Goal: Find specific page/section: Find specific page/section

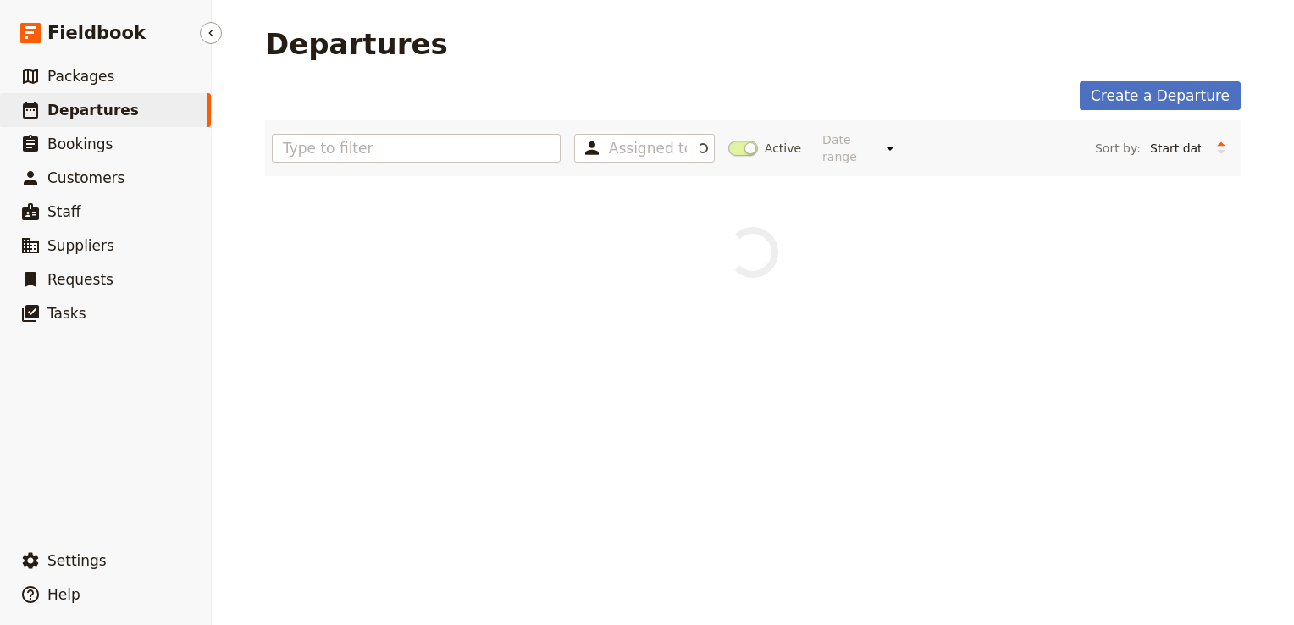
click at [119, 117] on span "Departures" at bounding box center [92, 110] width 91 height 17
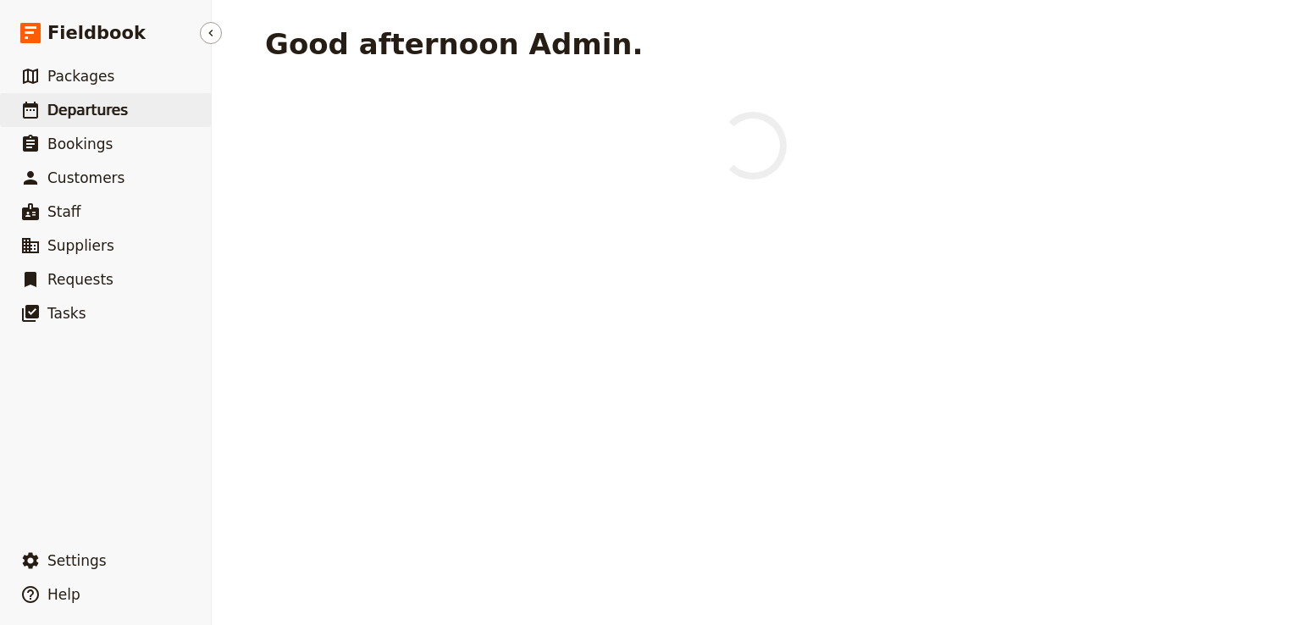
click at [146, 114] on link "​ Departures" at bounding box center [105, 110] width 211 height 34
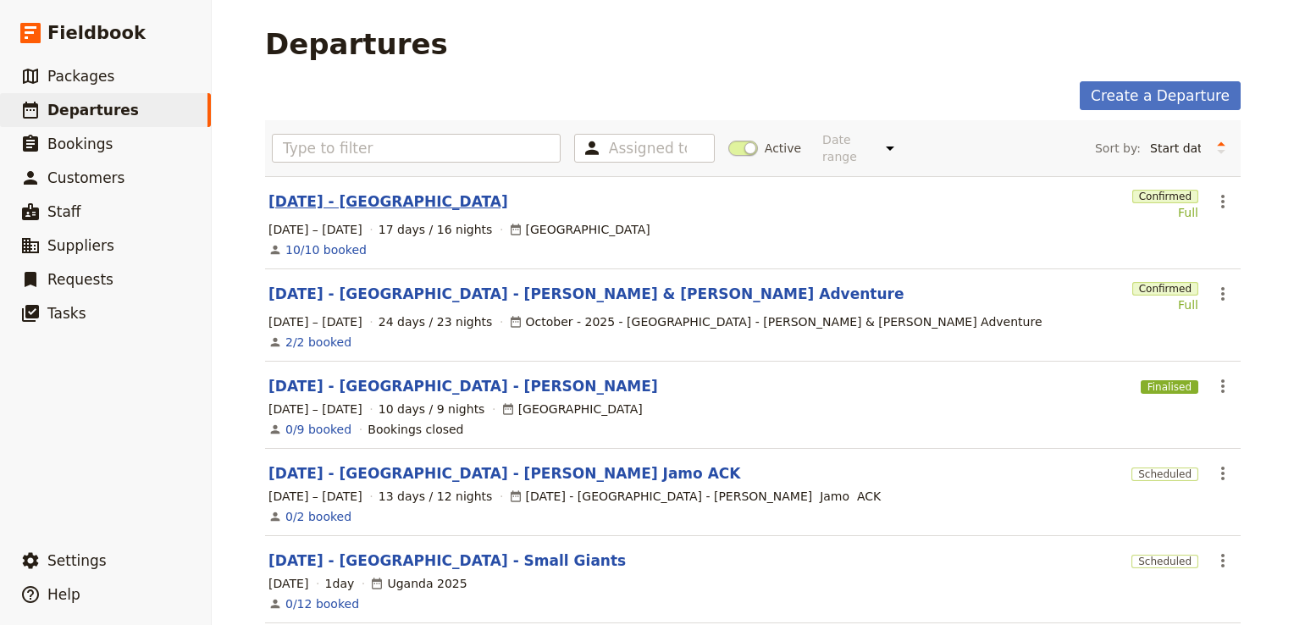
click at [369, 191] on link "[DATE] - [GEOGRAPHIC_DATA]" at bounding box center [389, 201] width 240 height 20
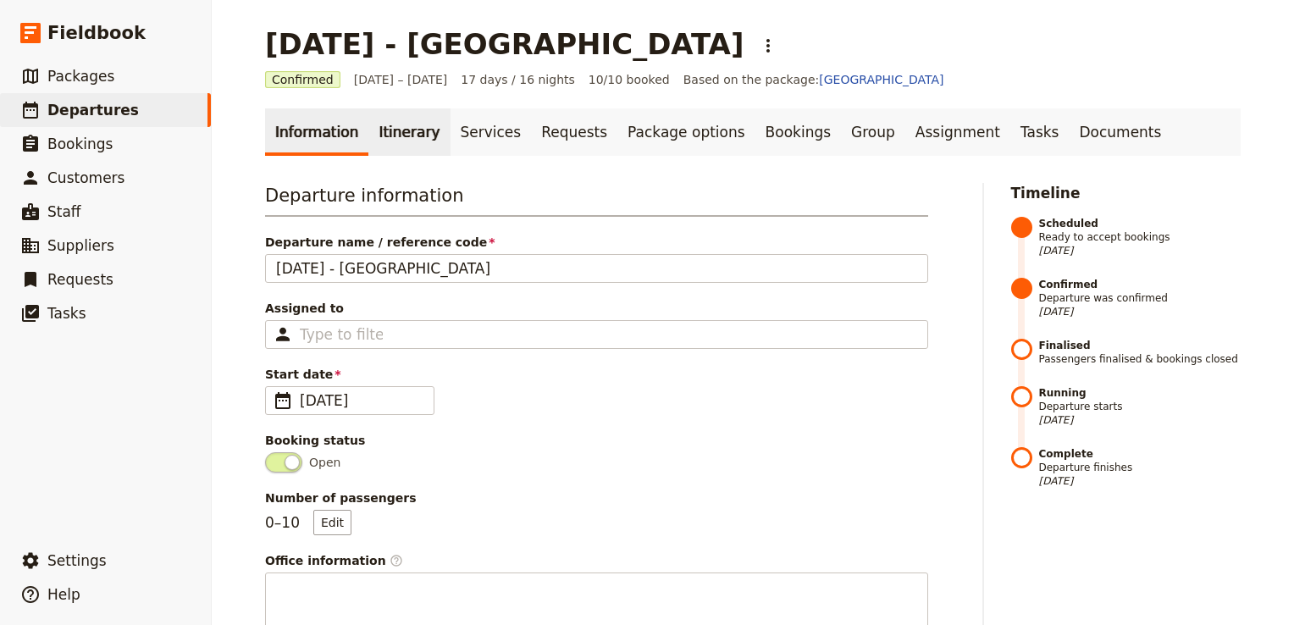
click at [393, 122] on link "Itinerary" at bounding box center [408, 131] width 81 height 47
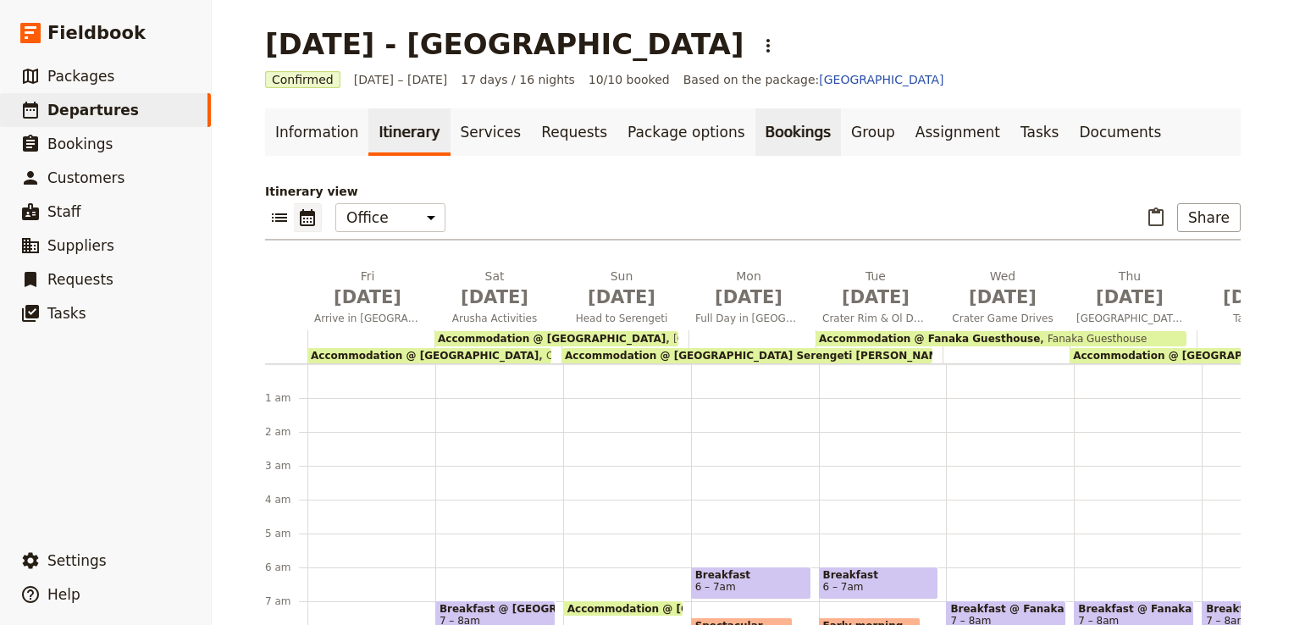
click at [757, 134] on link "Bookings" at bounding box center [799, 131] width 86 height 47
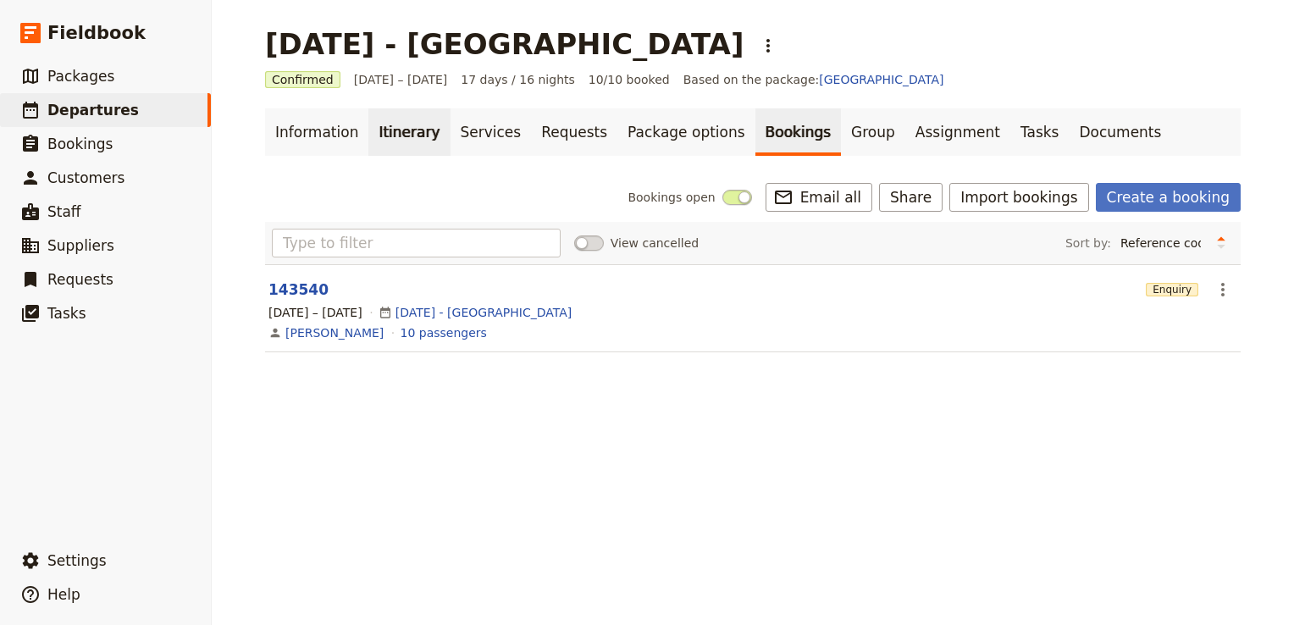
click at [390, 137] on link "Itinerary" at bounding box center [408, 131] width 81 height 47
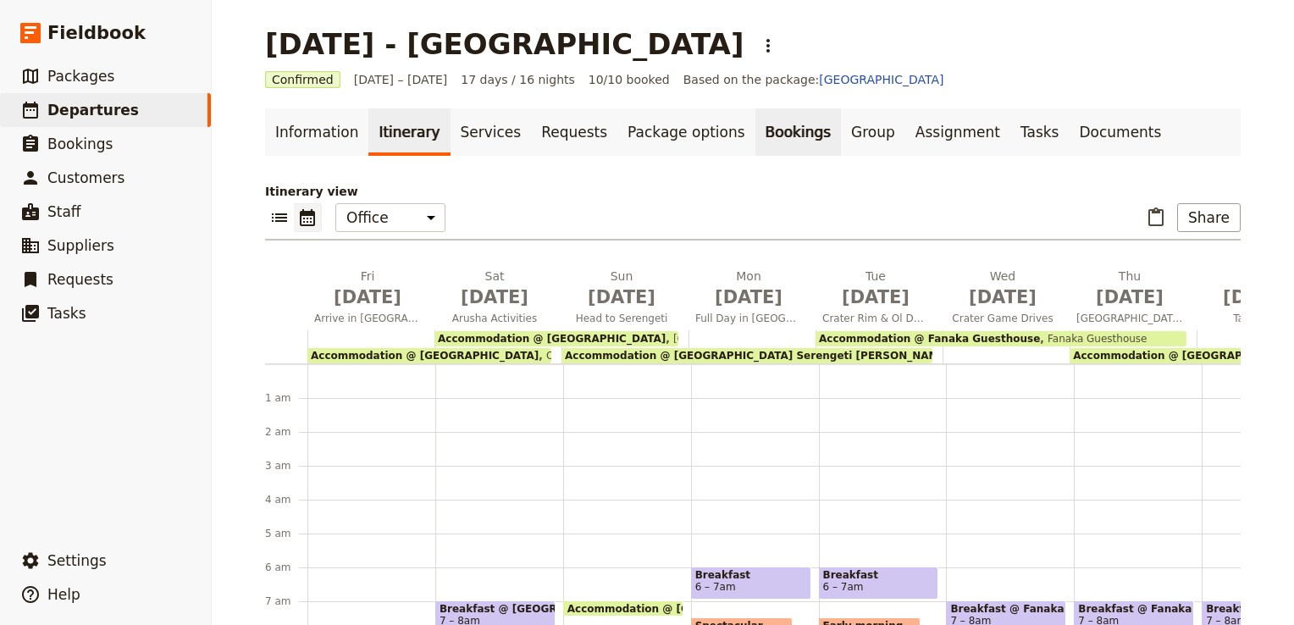
click at [756, 124] on link "Bookings" at bounding box center [799, 131] width 86 height 47
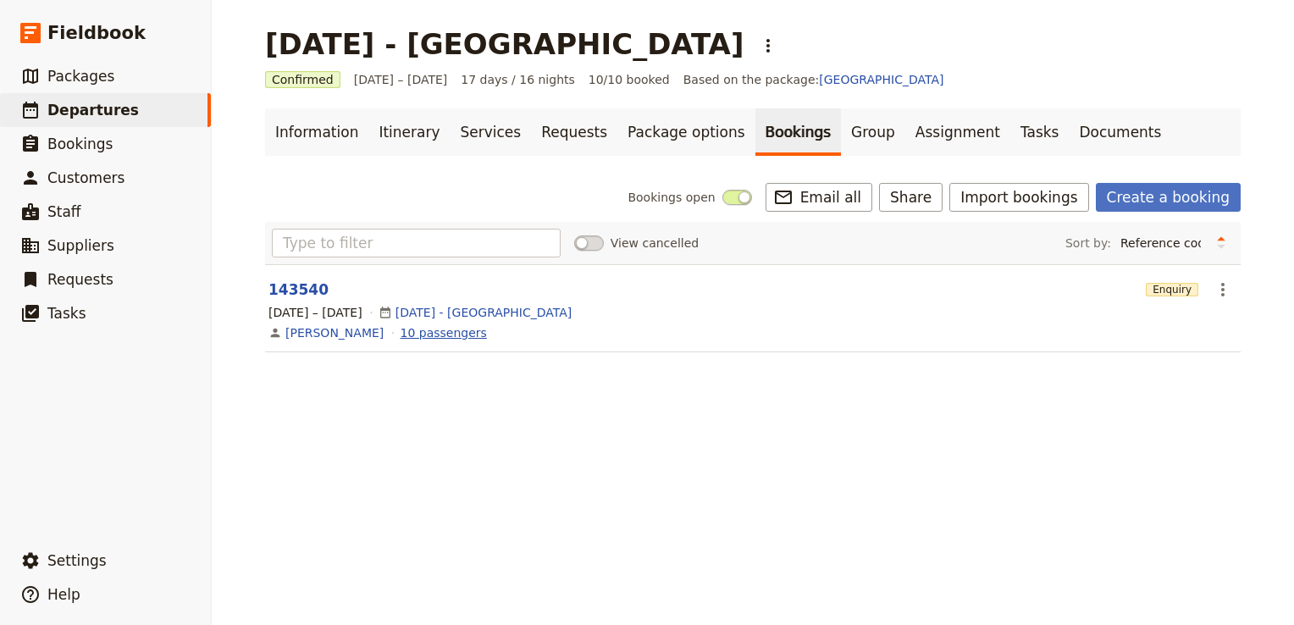
click at [434, 333] on link "10 passengers" at bounding box center [444, 332] width 86 height 17
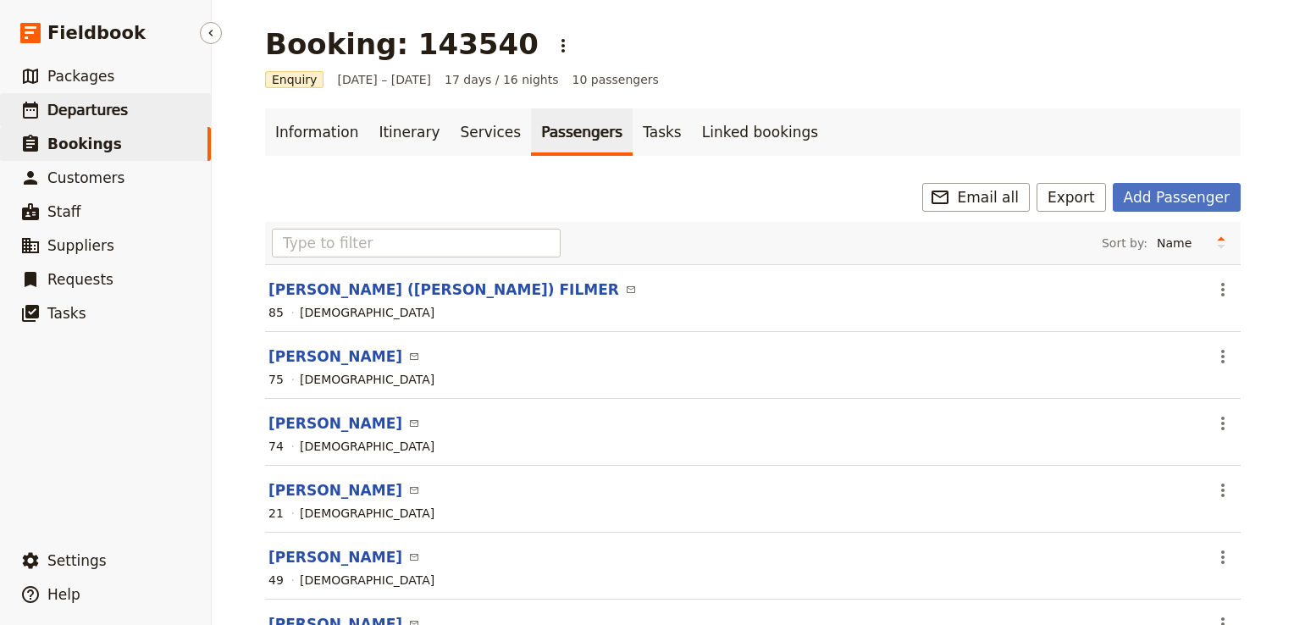
click at [147, 119] on link "​ Departures" at bounding box center [105, 110] width 211 height 34
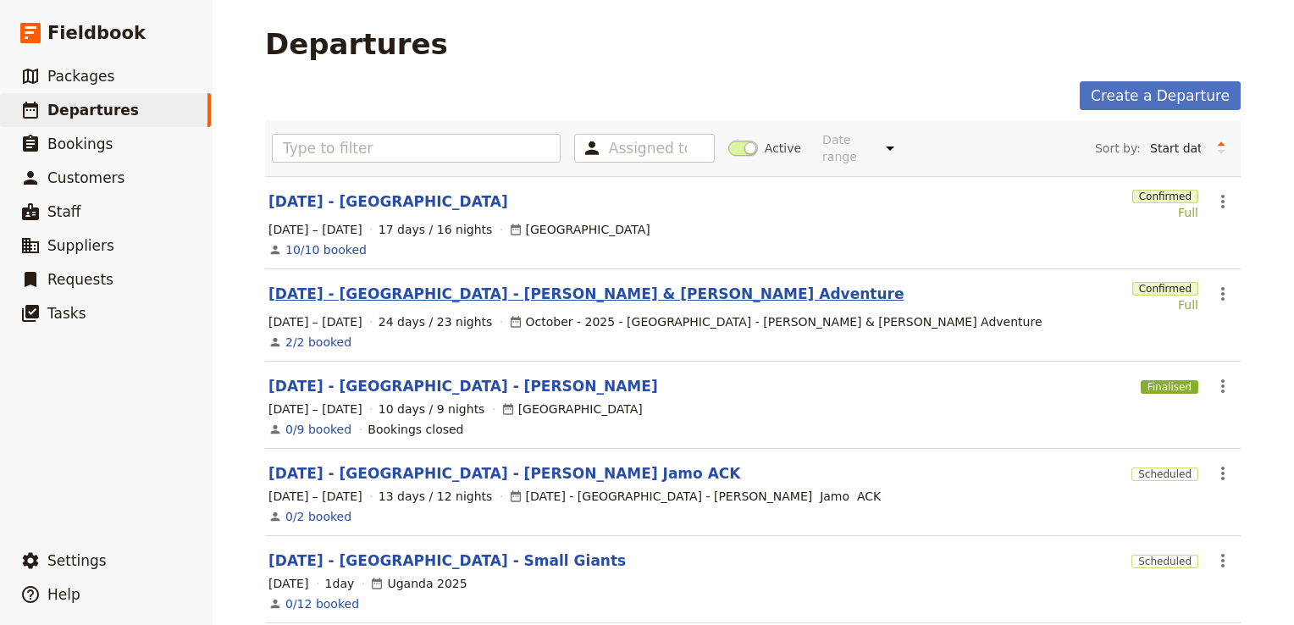
click at [421, 284] on link "[DATE] - [GEOGRAPHIC_DATA] - [PERSON_NAME] & [PERSON_NAME] Adventure" at bounding box center [586, 294] width 635 height 20
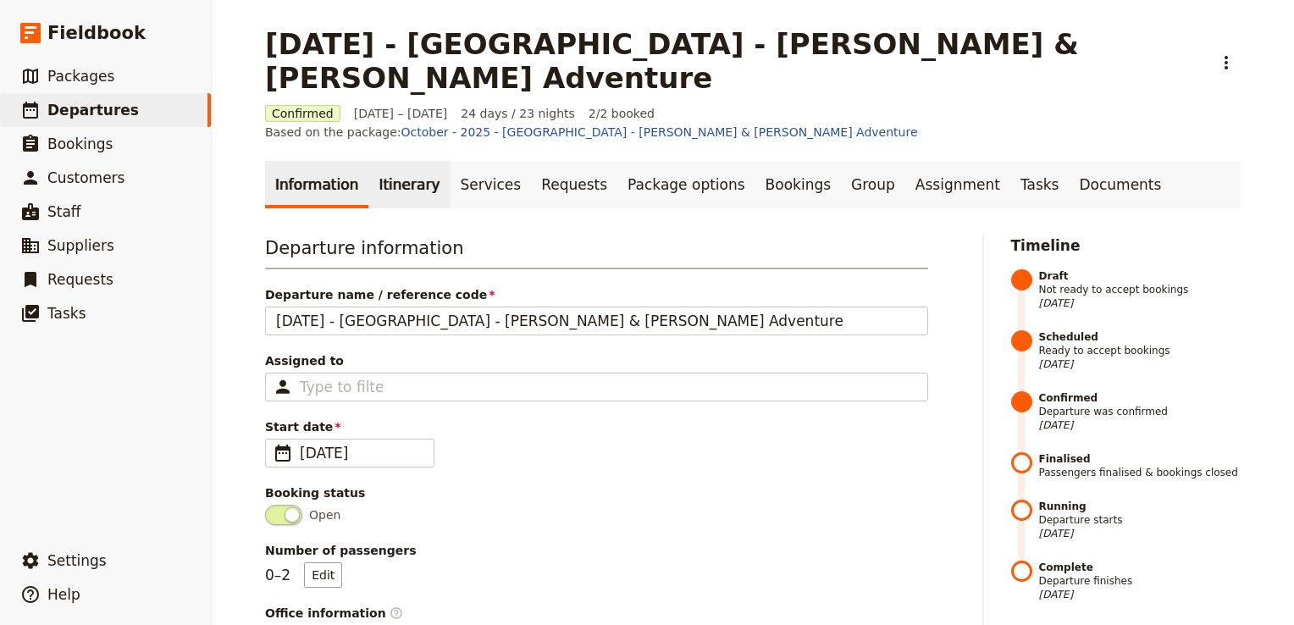
click at [391, 161] on link "Itinerary" at bounding box center [408, 184] width 81 height 47
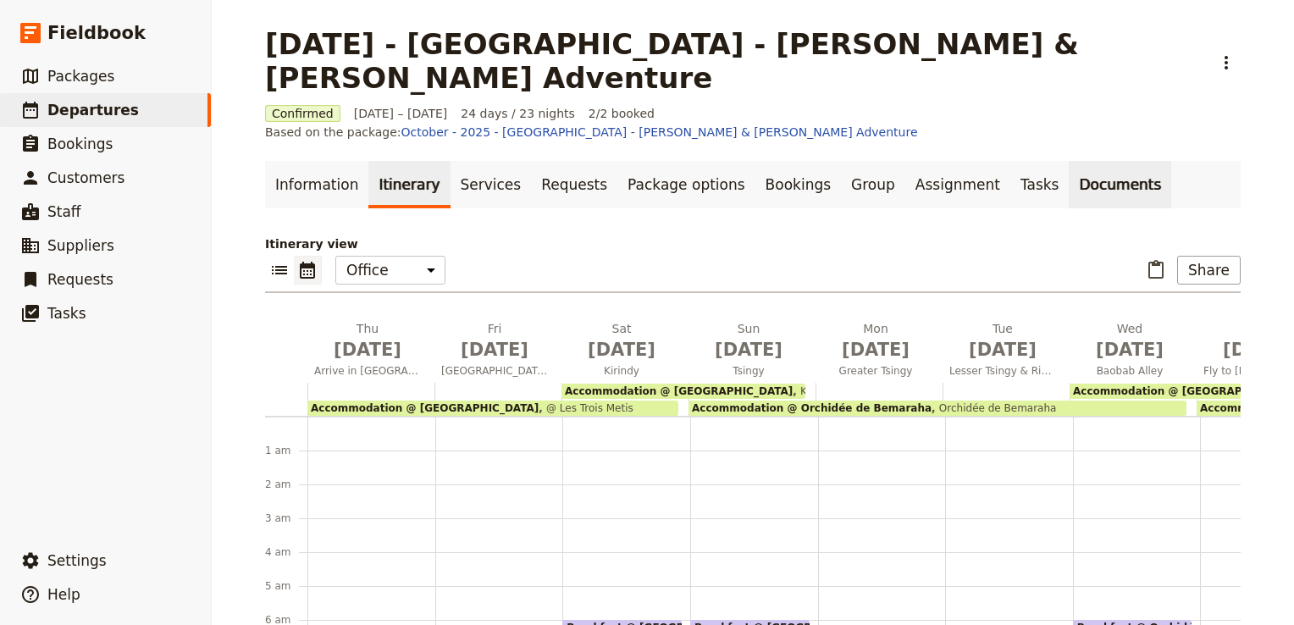
click at [1069, 161] on link "Documents" at bounding box center [1120, 184] width 103 height 47
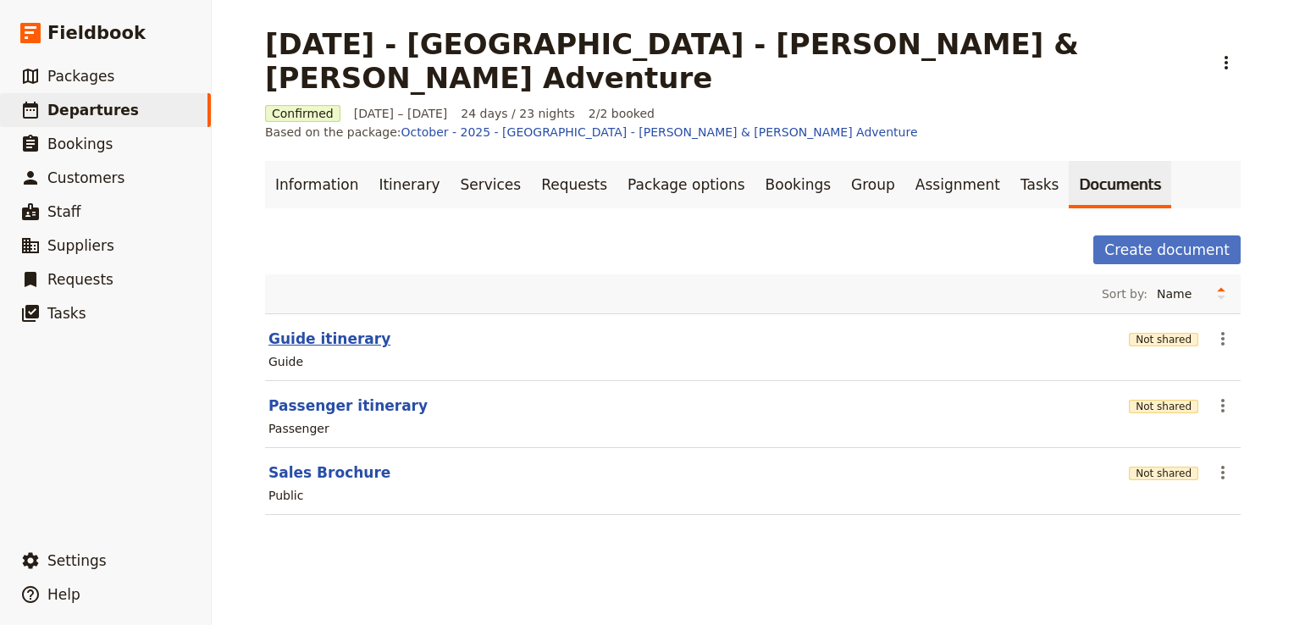
click at [313, 329] on button "Guide itinerary" at bounding box center [330, 339] width 122 height 20
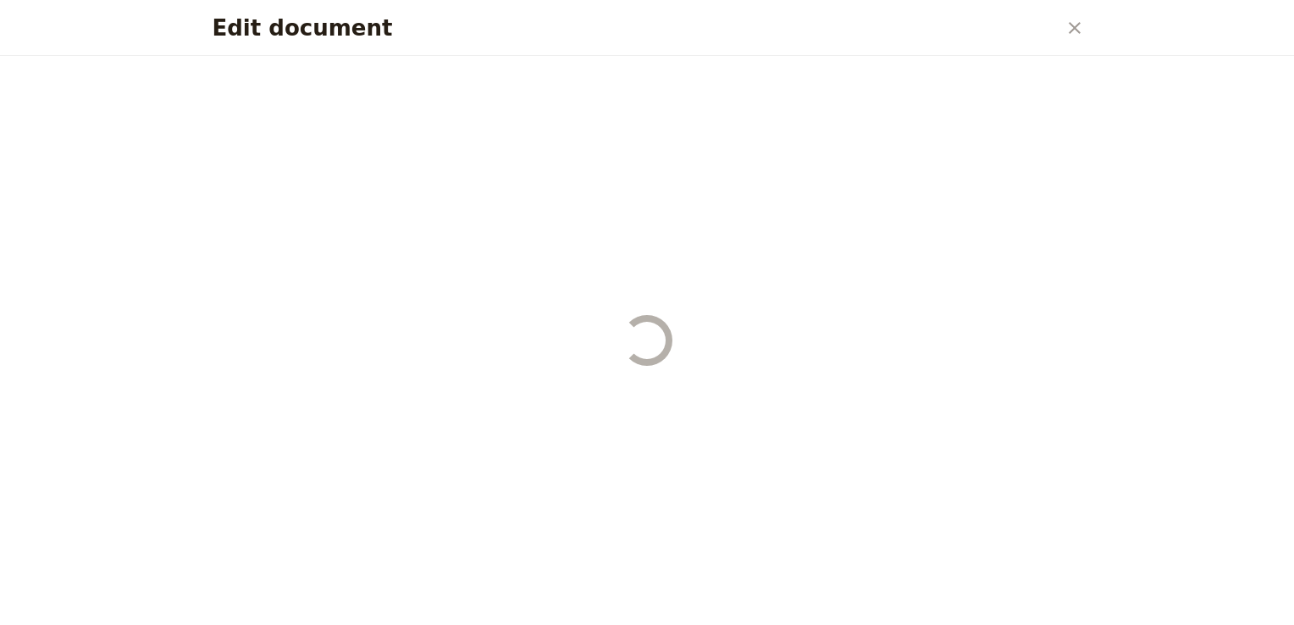
select select "STAFF"
select select "RUN_SHEET"
select select "DEFAULT"
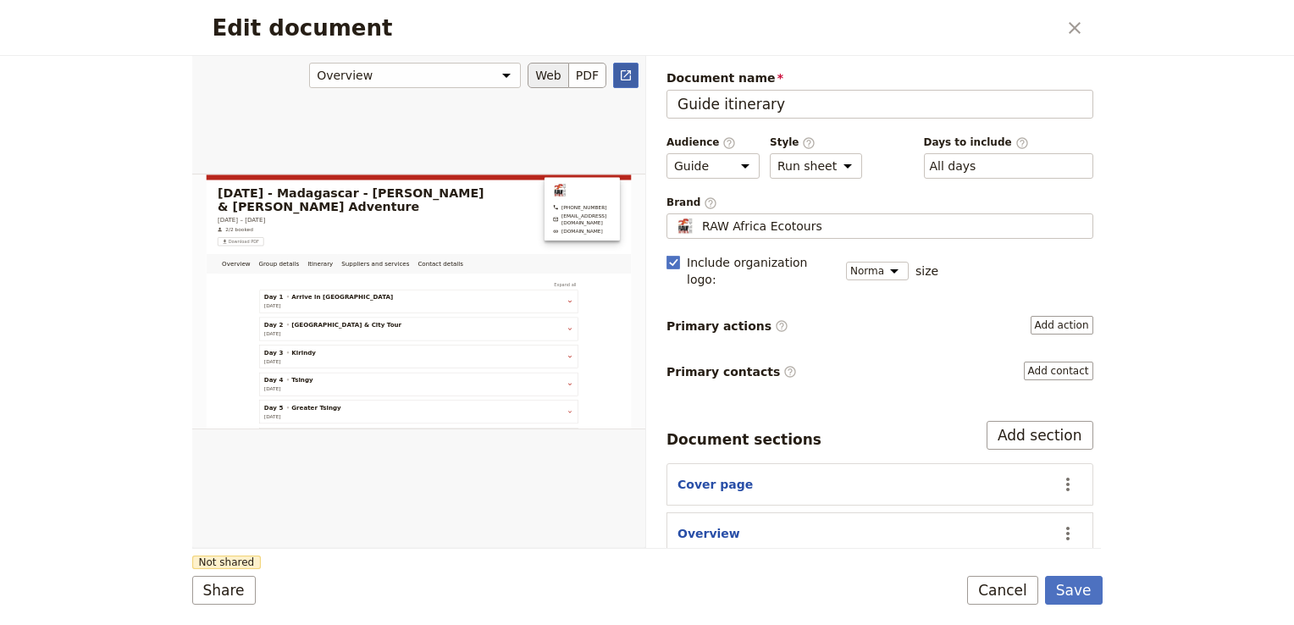
click at [635, 73] on link "​" at bounding box center [625, 75] width 25 height 25
click at [1077, 25] on icon "Close dialog" at bounding box center [1075, 28] width 12 height 12
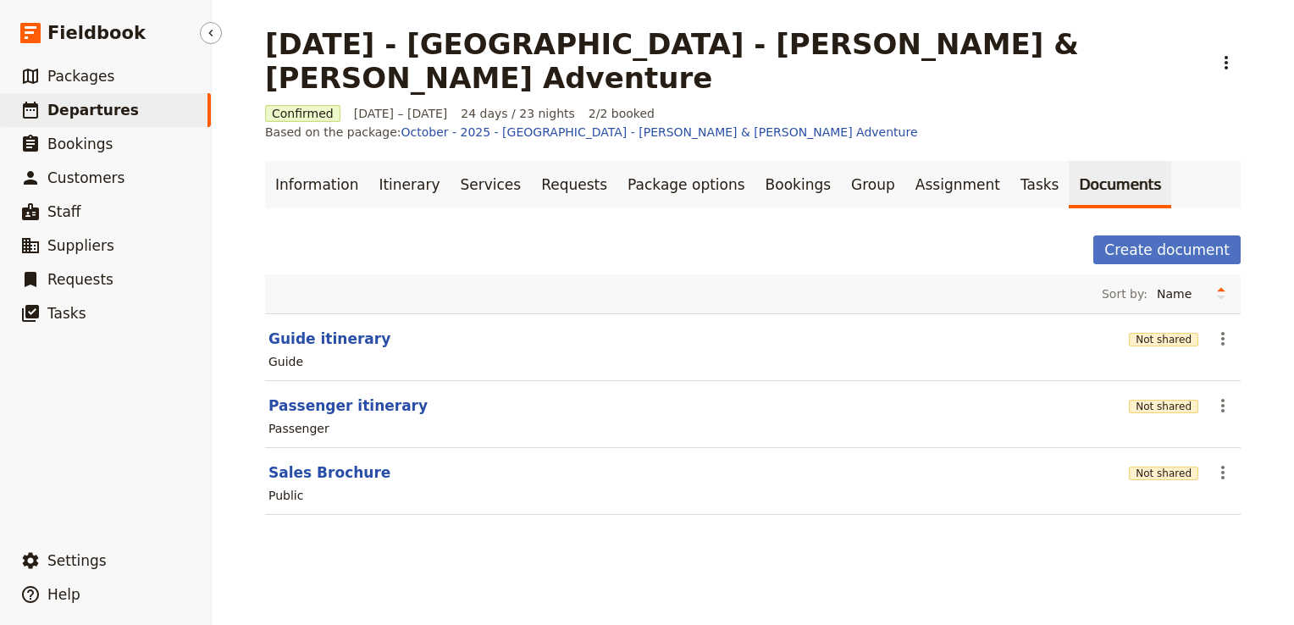
click at [89, 108] on span "Departures" at bounding box center [92, 110] width 91 height 17
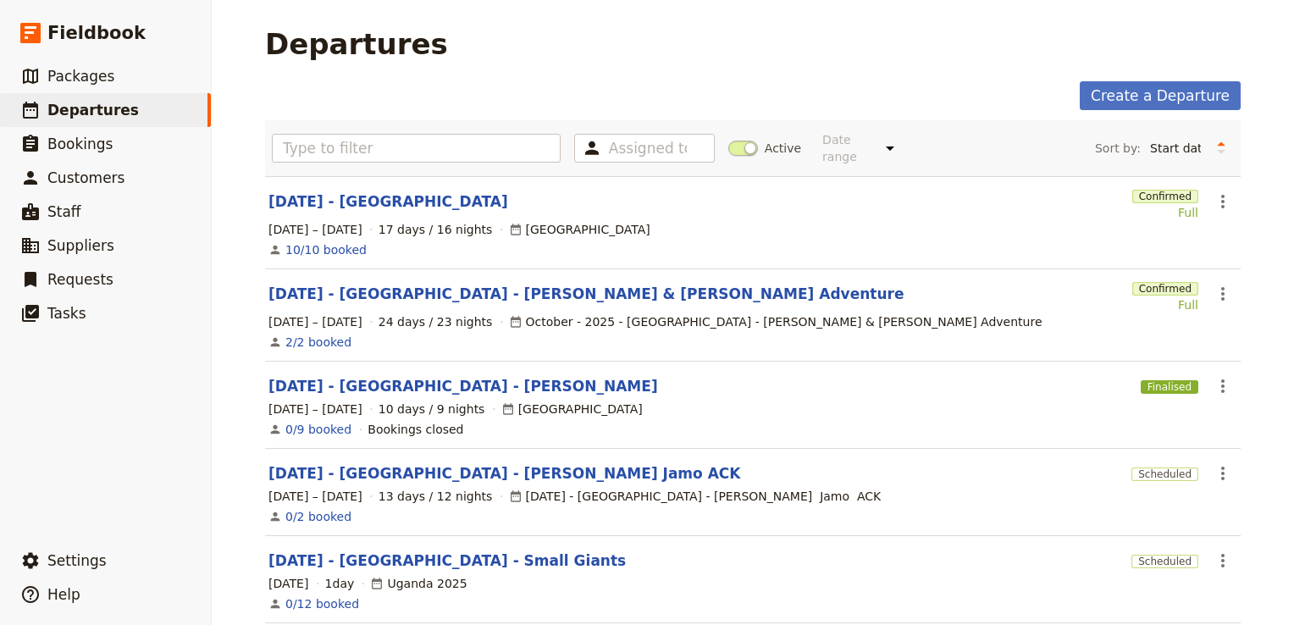
click at [412, 376] on link "[DATE] - [GEOGRAPHIC_DATA] - [PERSON_NAME]" at bounding box center [464, 386] width 390 height 20
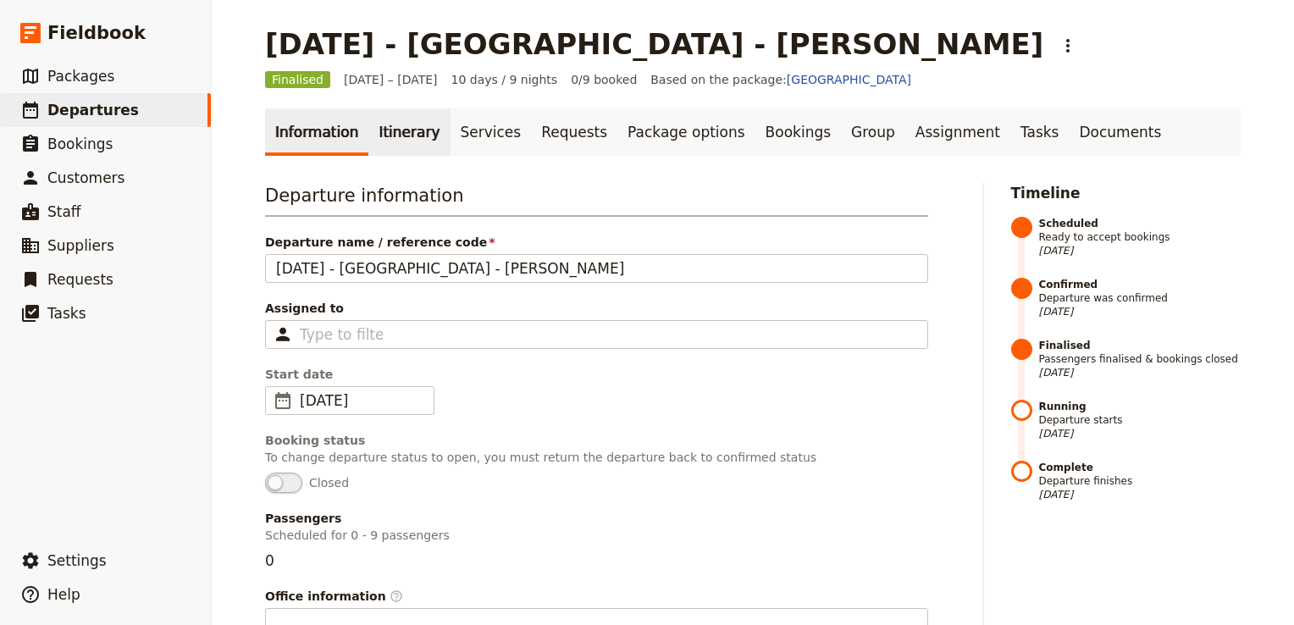
click at [385, 132] on link "Itinerary" at bounding box center [408, 131] width 81 height 47
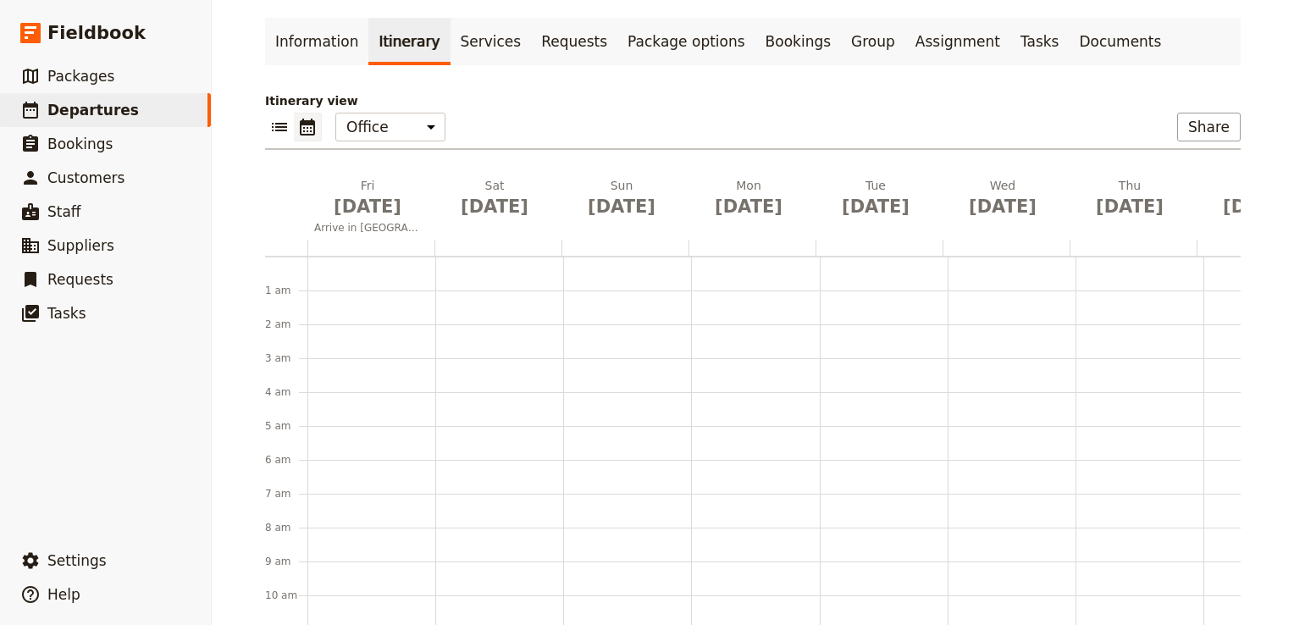
scroll to position [159, 0]
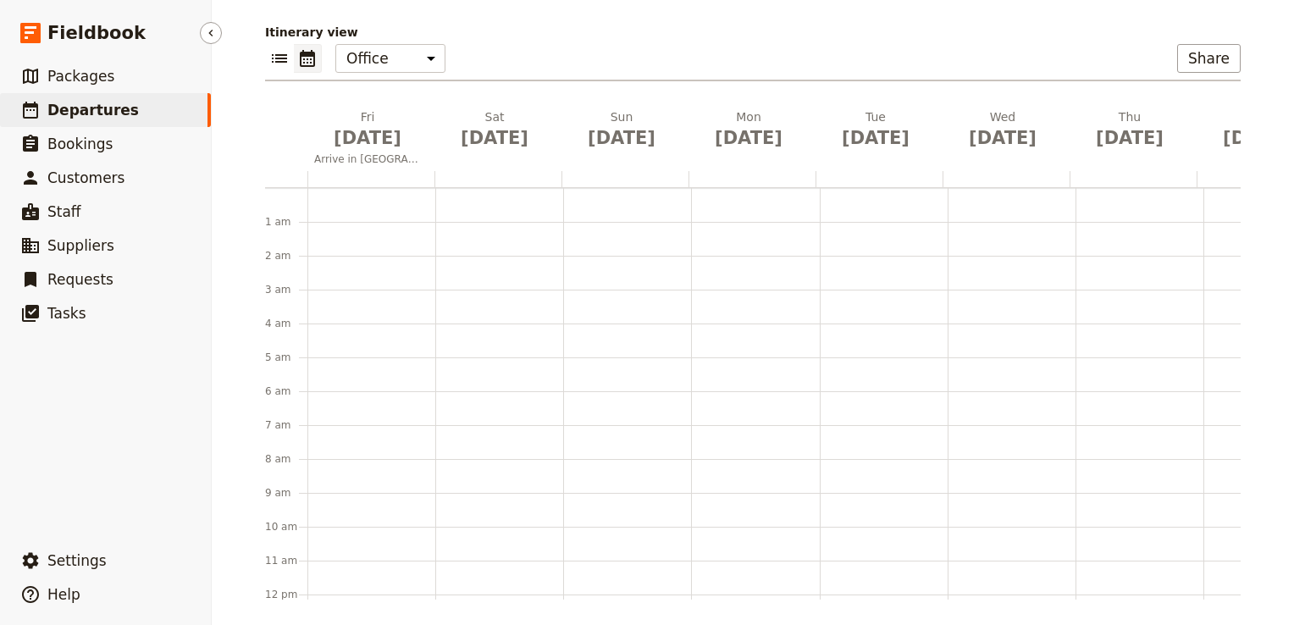
click at [98, 121] on link "​ Departures" at bounding box center [105, 110] width 211 height 34
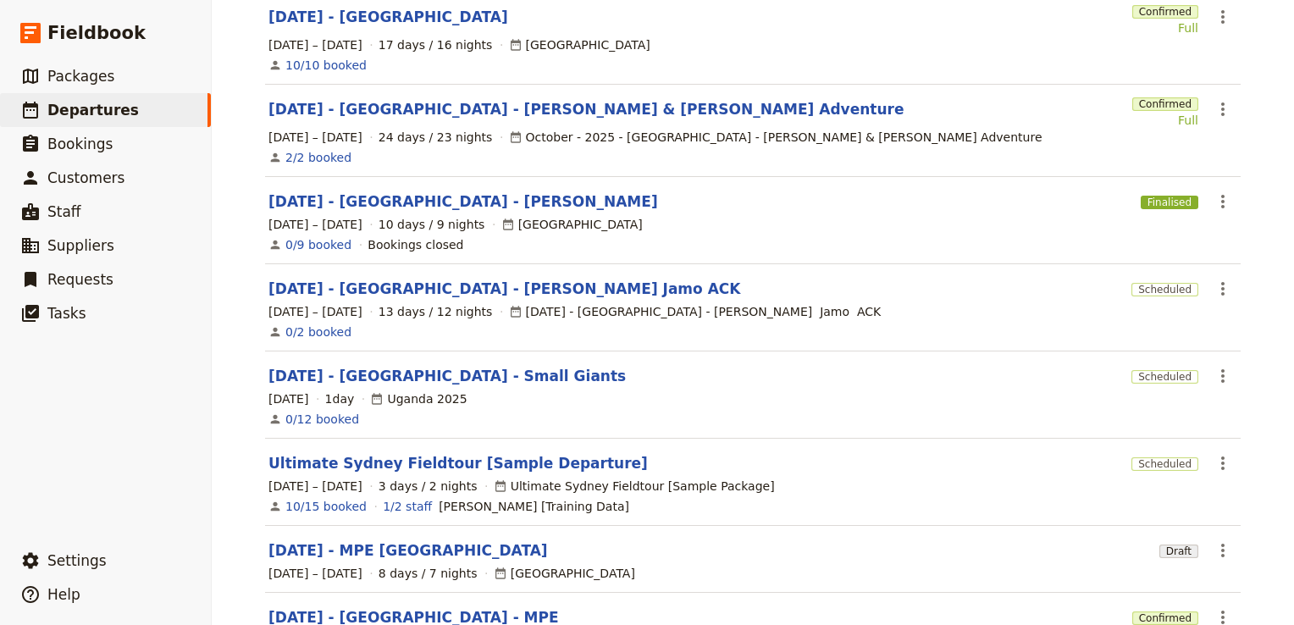
scroll to position [169, 0]
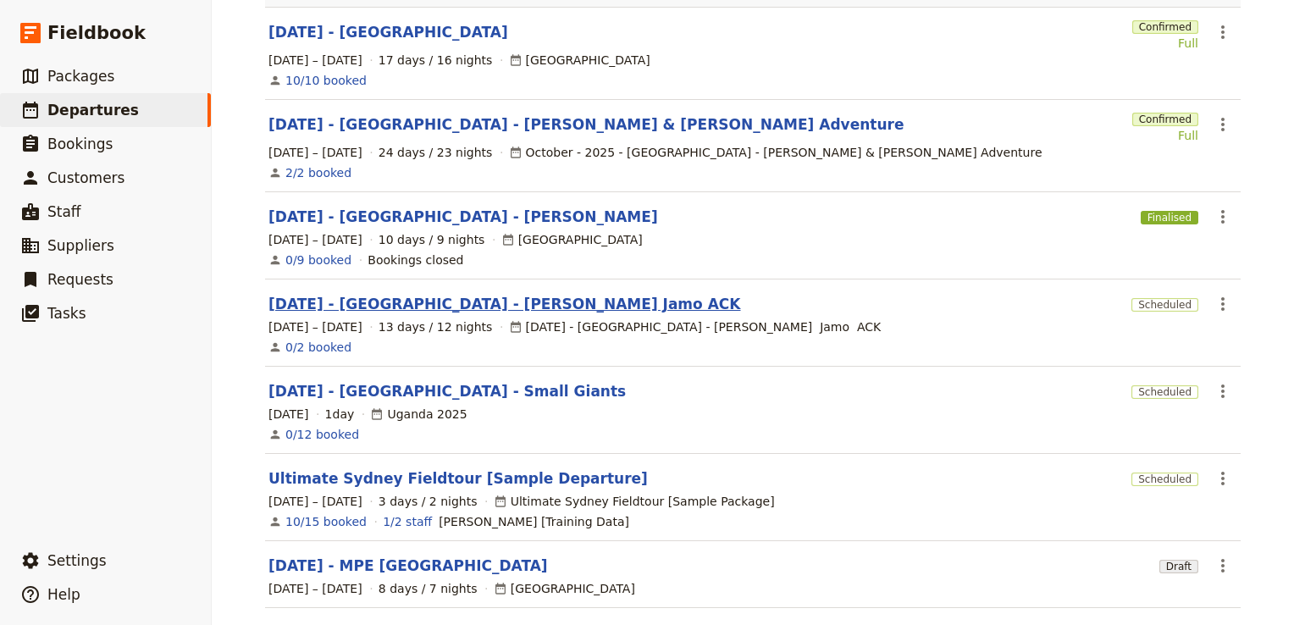
click at [445, 294] on link "[DATE] - [GEOGRAPHIC_DATA] - [PERSON_NAME] Jamo ACK" at bounding box center [505, 304] width 472 height 20
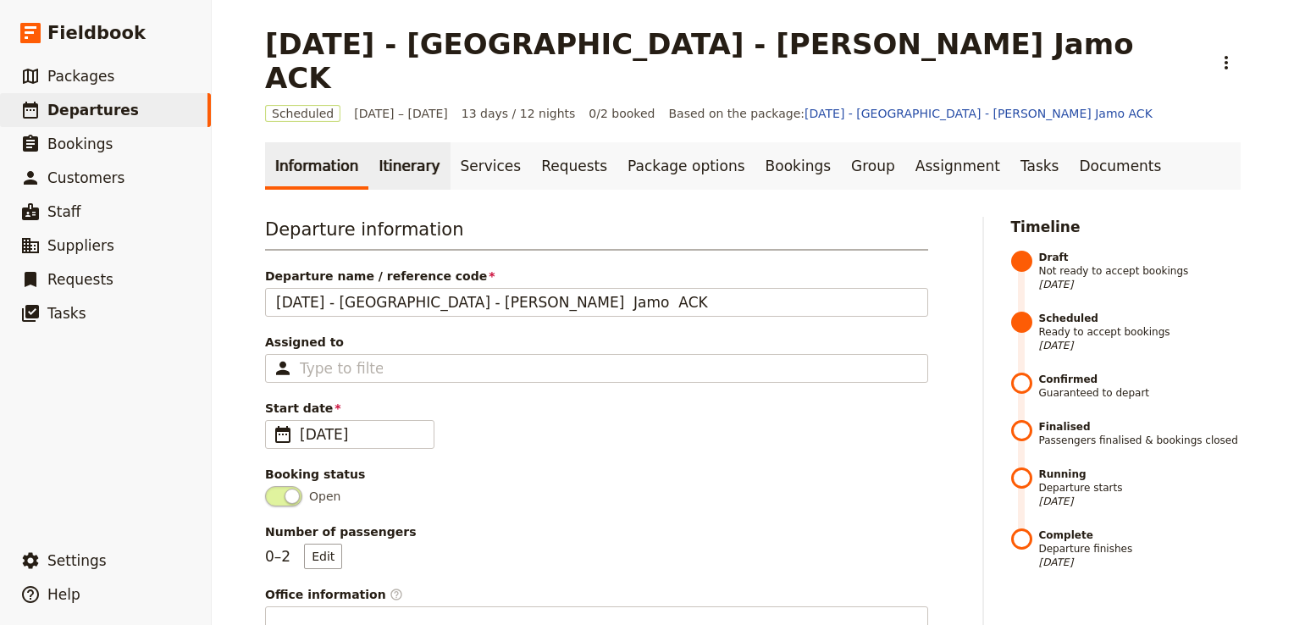
click at [395, 142] on link "Itinerary" at bounding box center [408, 165] width 81 height 47
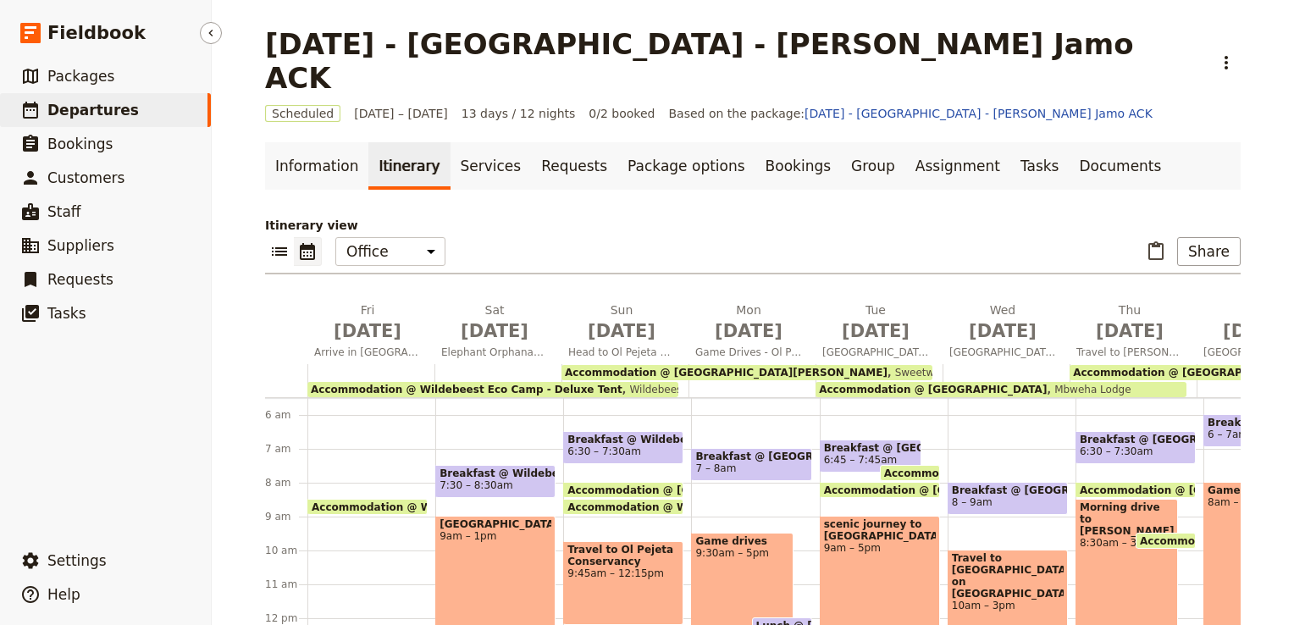
click at [114, 113] on span "Departures" at bounding box center [92, 110] width 91 height 17
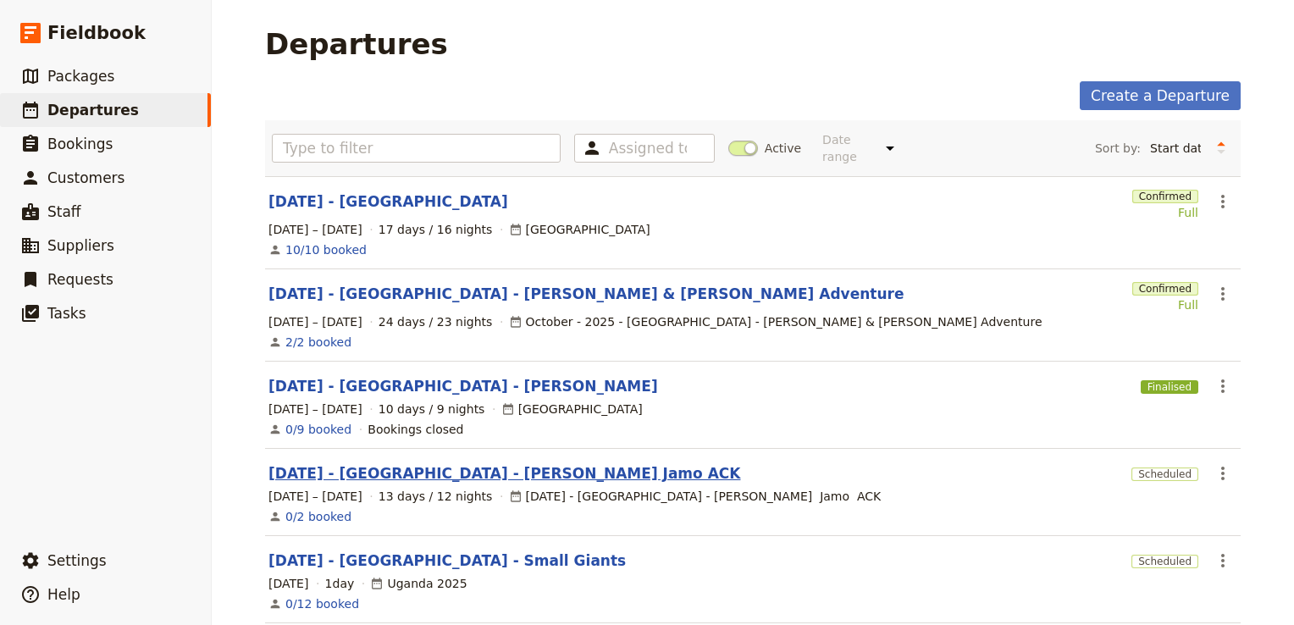
scroll to position [85, 0]
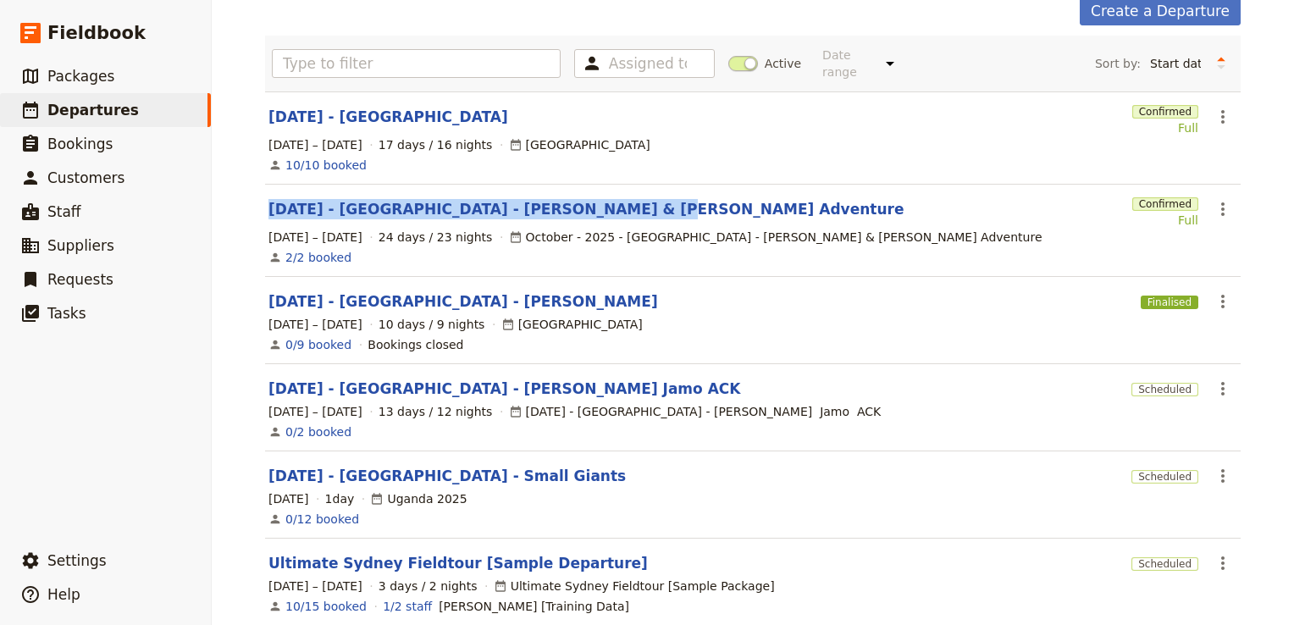
drag, startPoint x: 251, startPoint y: 191, endPoint x: 623, endPoint y: 197, distance: 371.9
click at [623, 197] on main "Departures Create a Departure Assigned to Active Date range This week Next week…" at bounding box center [753, 466] width 1017 height 1102
copy link "[DATE] - [GEOGRAPHIC_DATA] - [PERSON_NAME] & [PERSON_NAME] Adventure"
click at [522, 199] on link "[DATE] - [GEOGRAPHIC_DATA] - [PERSON_NAME] & [PERSON_NAME] Adventure" at bounding box center [586, 209] width 635 height 20
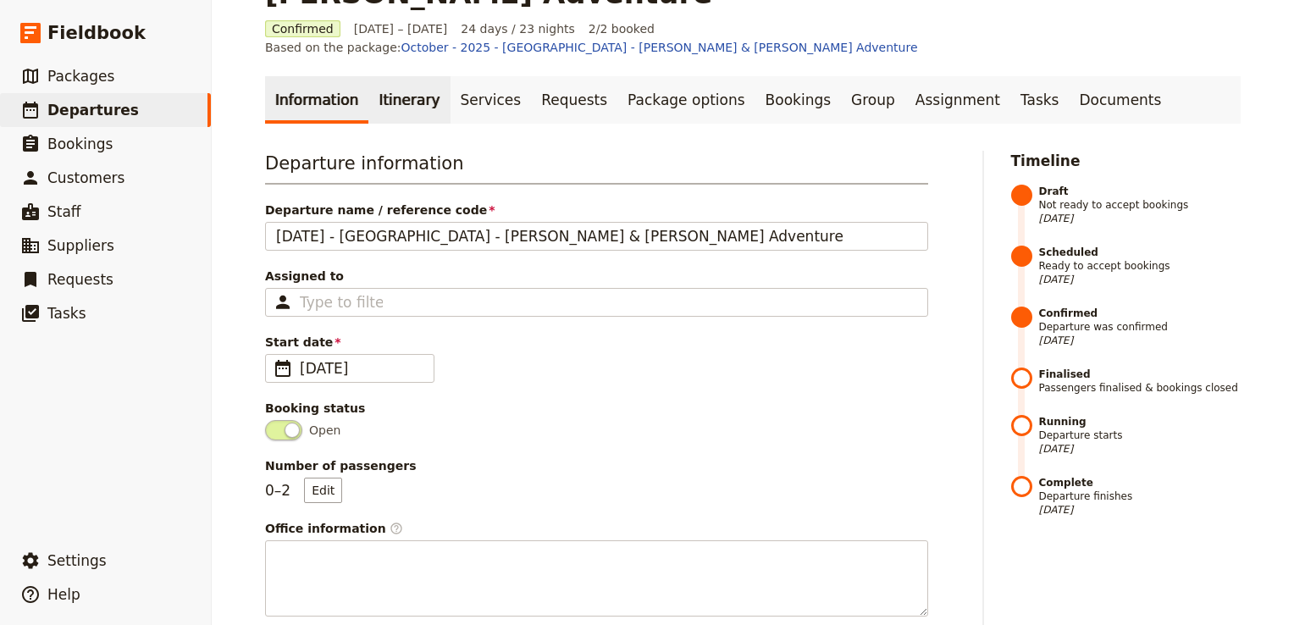
click at [379, 76] on link "Itinerary" at bounding box center [408, 99] width 81 height 47
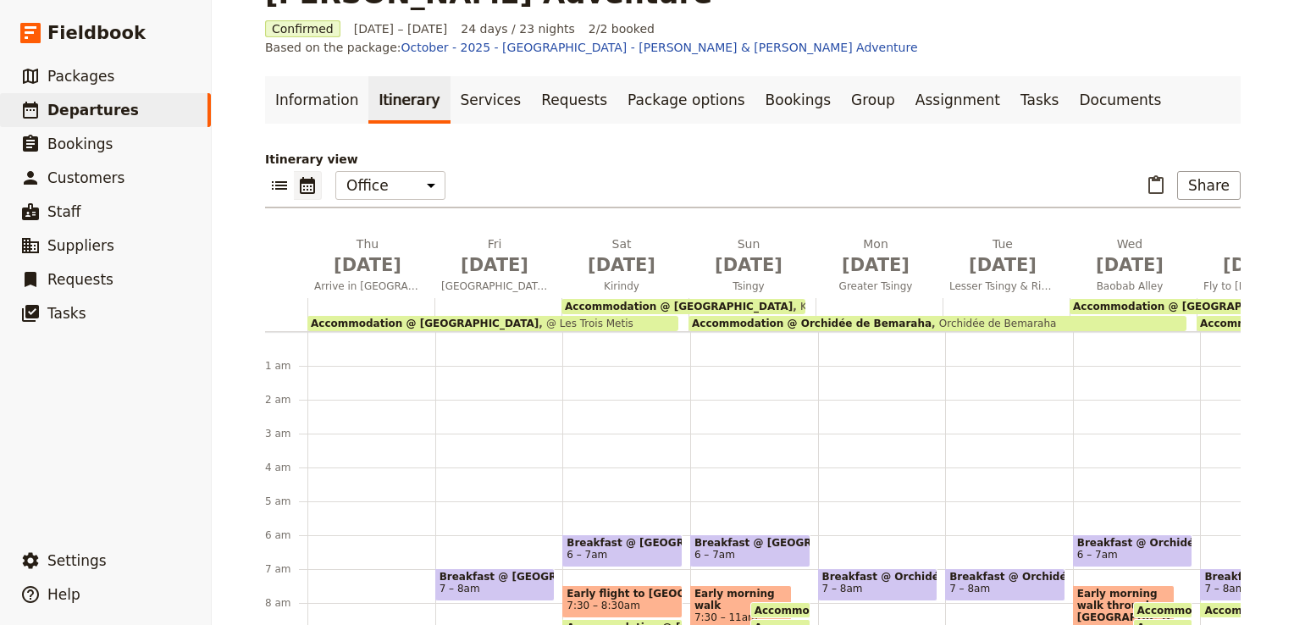
scroll to position [186, 0]
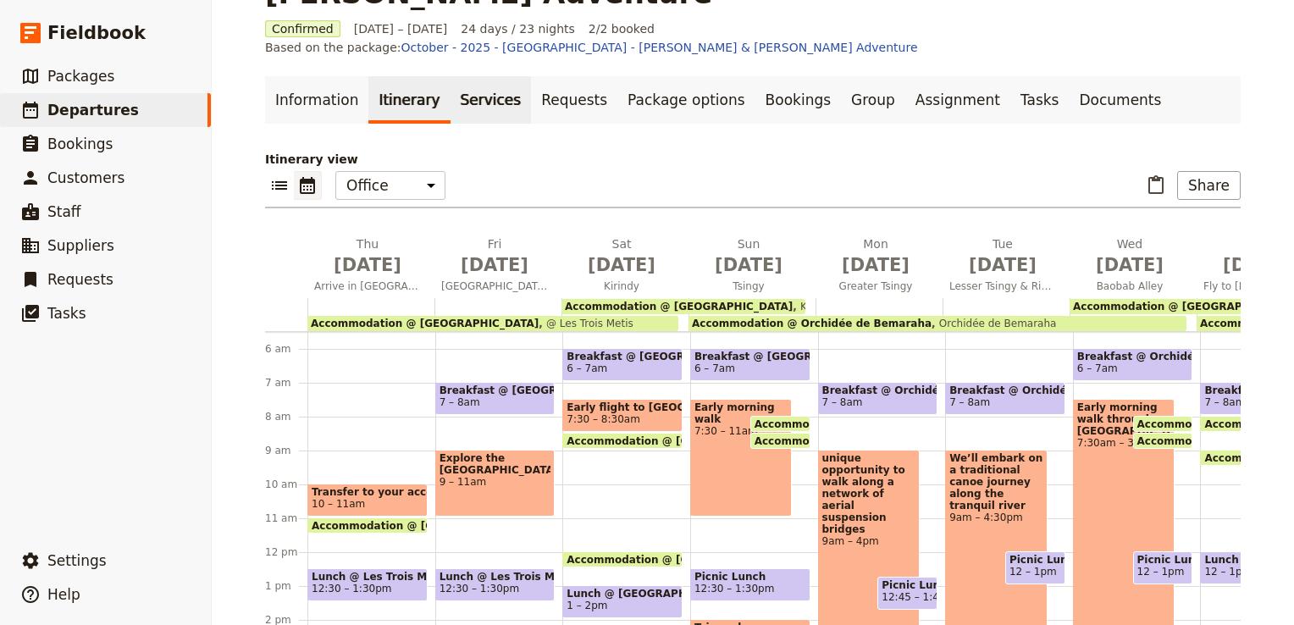
click at [451, 76] on link "Services" at bounding box center [491, 99] width 81 height 47
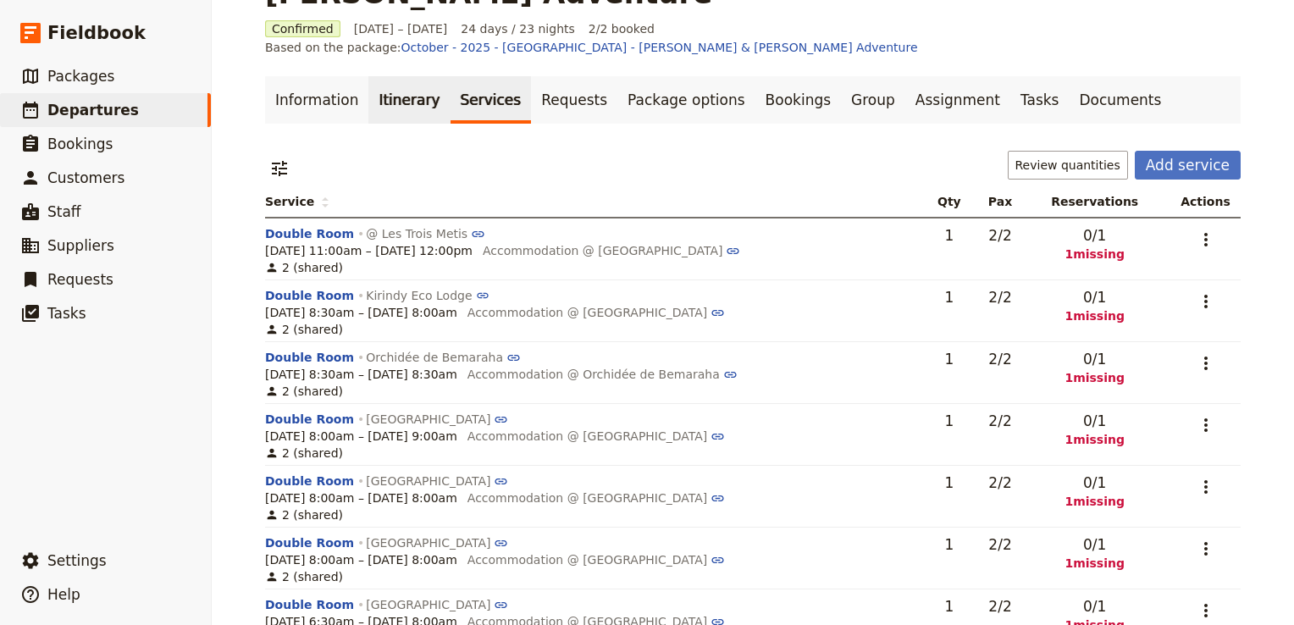
click at [401, 76] on link "Itinerary" at bounding box center [408, 99] width 81 height 47
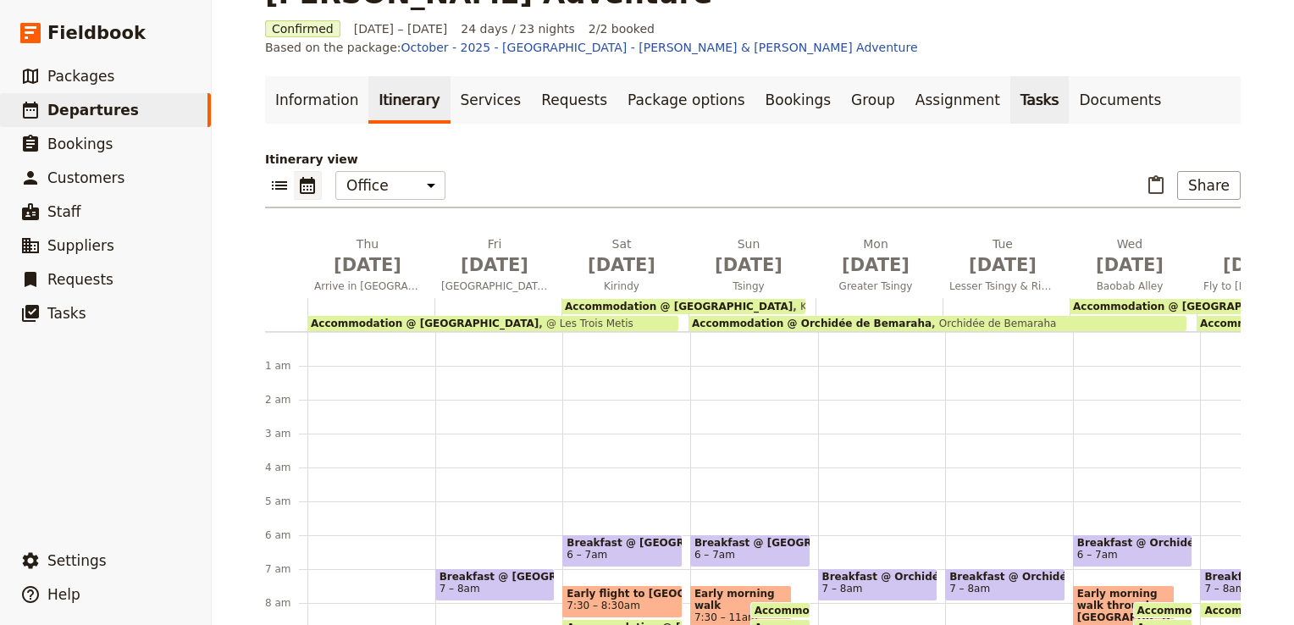
scroll to position [186, 0]
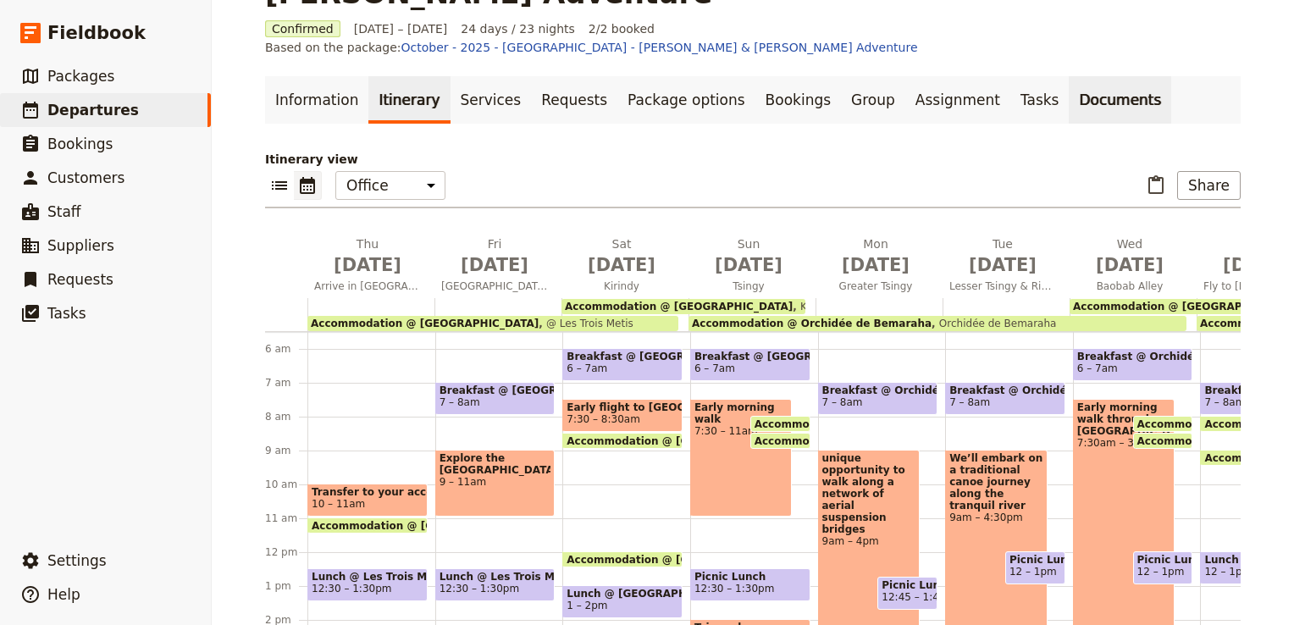
click at [1069, 76] on link "Documents" at bounding box center [1120, 99] width 103 height 47
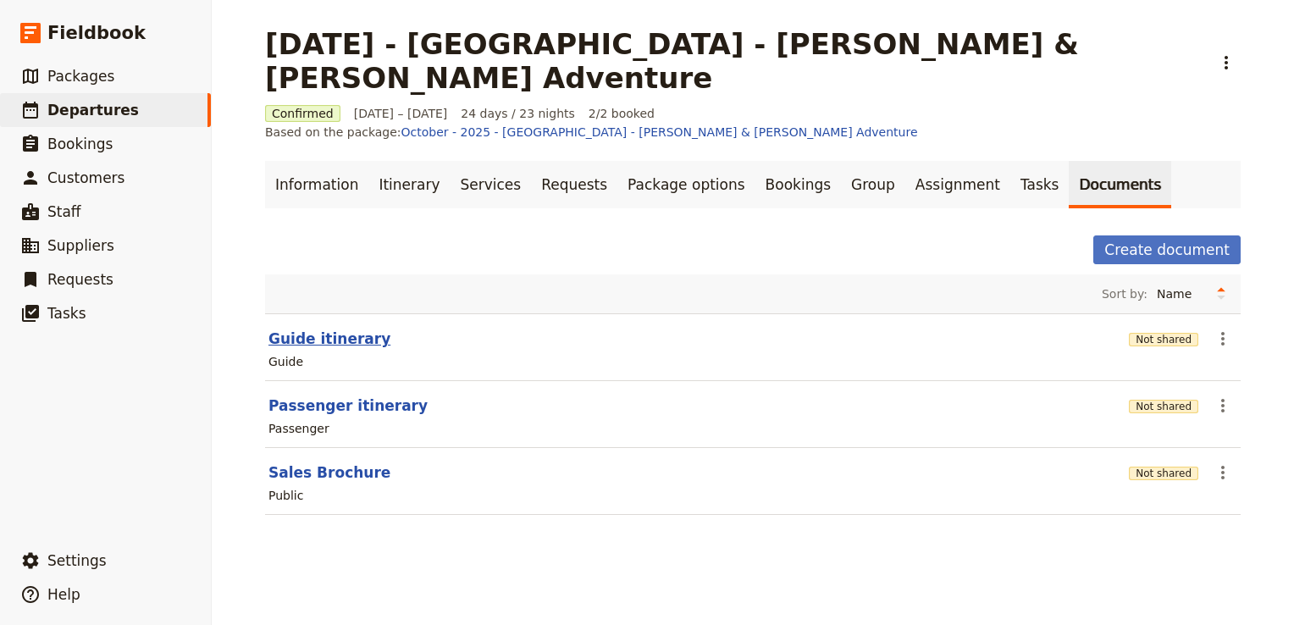
click at [322, 329] on button "Guide itinerary" at bounding box center [330, 339] width 122 height 20
select select "STAFF"
select select "RUN_SHEET"
select select "DEFAULT"
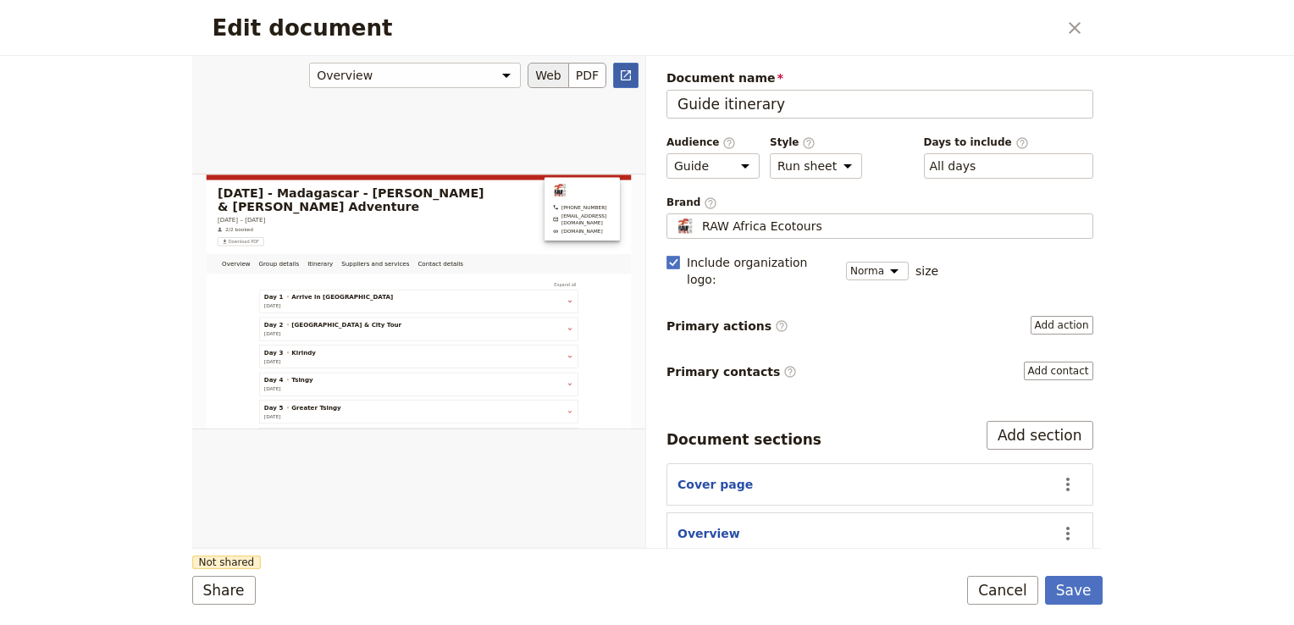
click at [627, 75] on icon "Open full preview" at bounding box center [626, 76] width 14 height 14
click at [1068, 23] on icon "Close dialog" at bounding box center [1075, 28] width 20 height 20
